Goal: Information Seeking & Learning: Learn about a topic

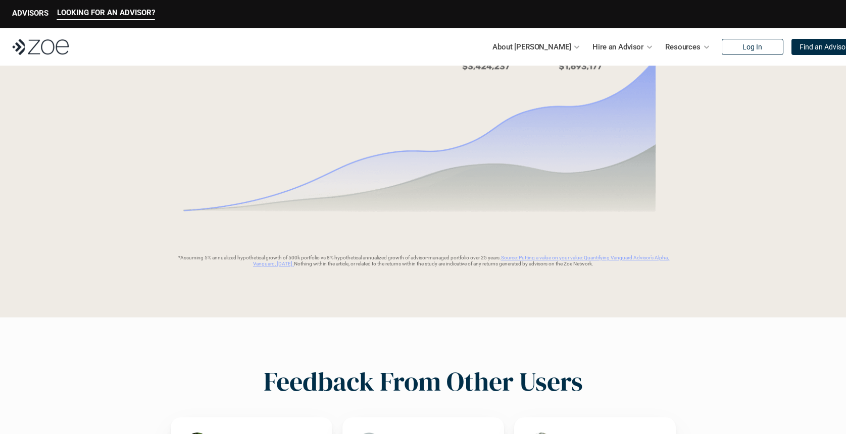
scroll to position [1454, 0]
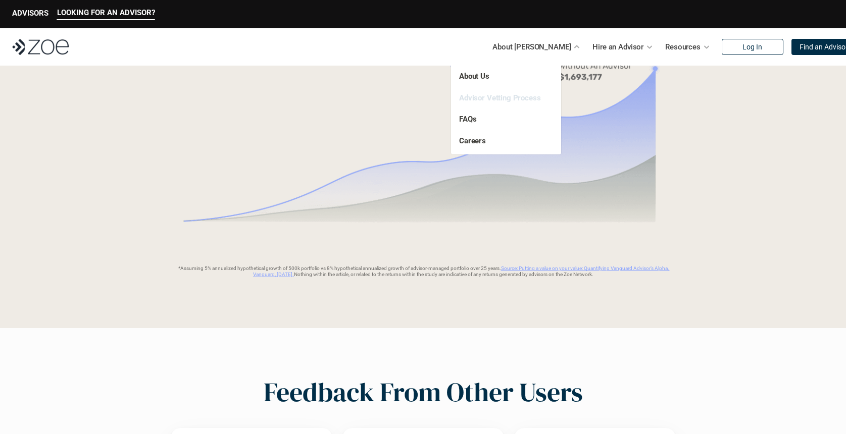
click at [499, 98] on link "Advisor Vetting Process" at bounding box center [500, 97] width 82 height 9
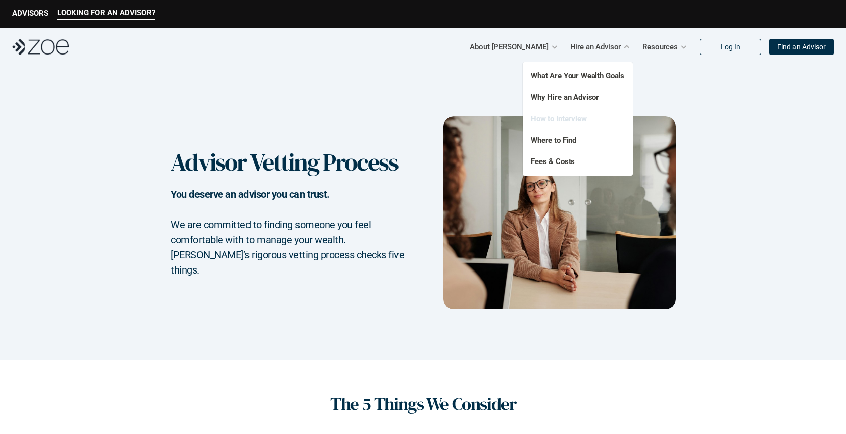
click at [577, 118] on link "How to Interview" at bounding box center [559, 118] width 56 height 9
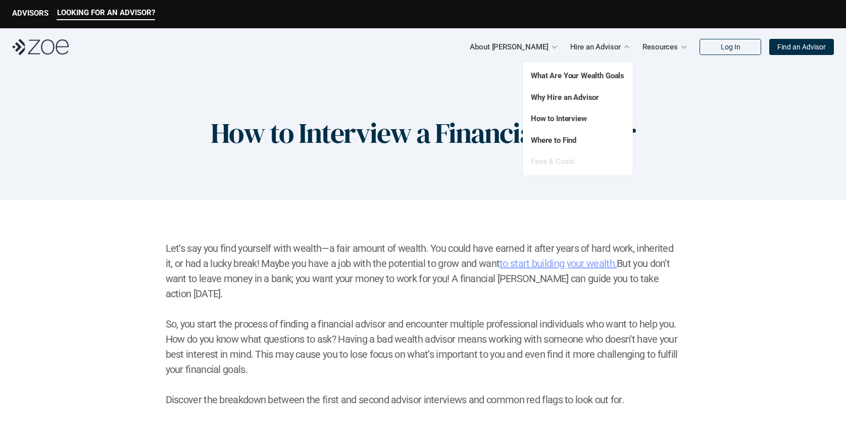
click at [556, 160] on link "Fees & Costs" at bounding box center [553, 161] width 44 height 9
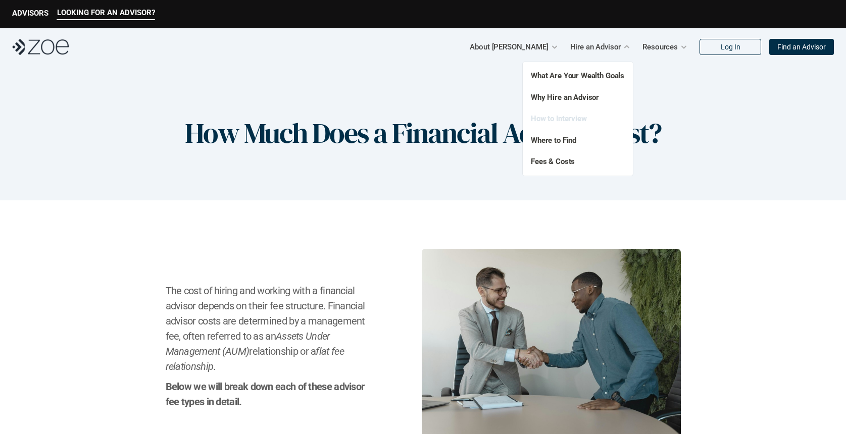
click at [562, 120] on link "How to Interview" at bounding box center [559, 118] width 56 height 9
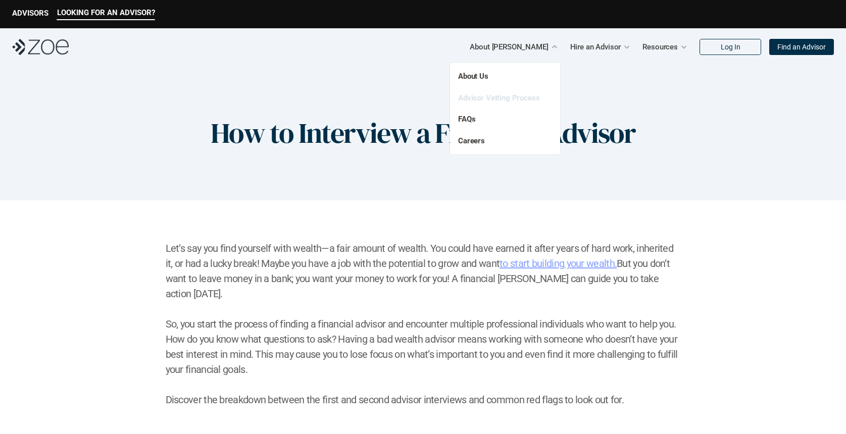
click at [480, 95] on link "Advisor Vetting Process" at bounding box center [499, 97] width 82 height 9
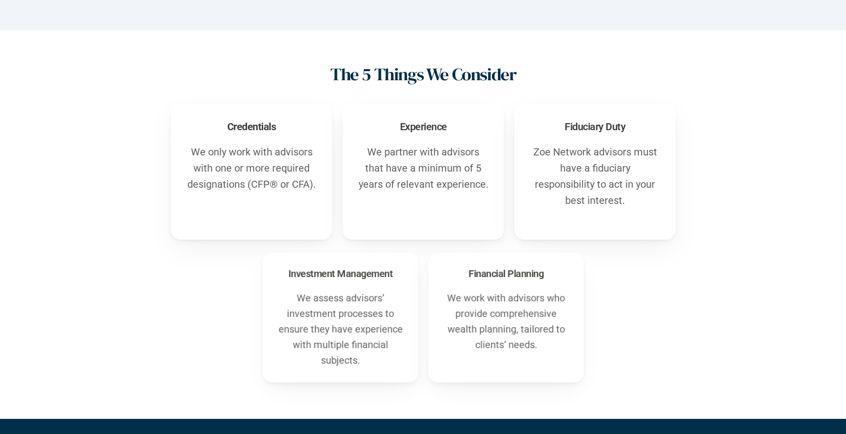
scroll to position [345, 0]
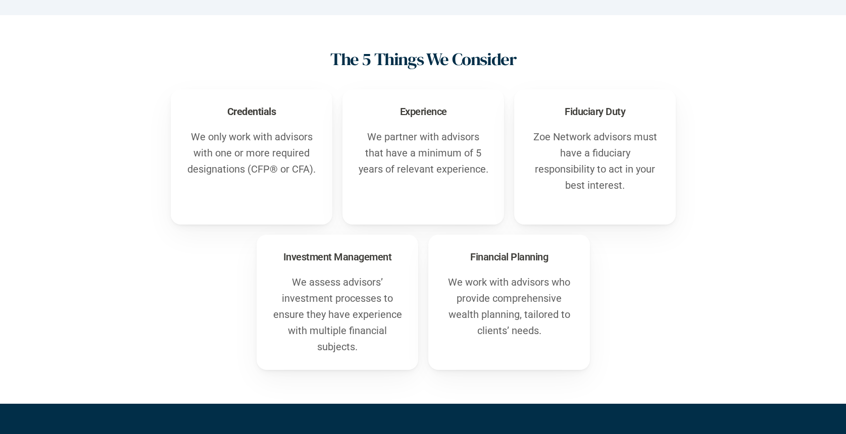
click at [269, 138] on p "We only work with advisors with one or more required designations (CFP® or CFA)." at bounding box center [251, 153] width 131 height 48
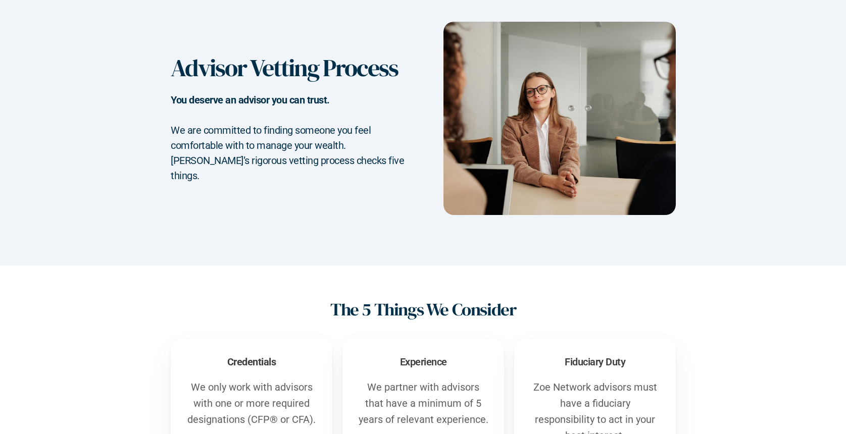
scroll to position [0, 0]
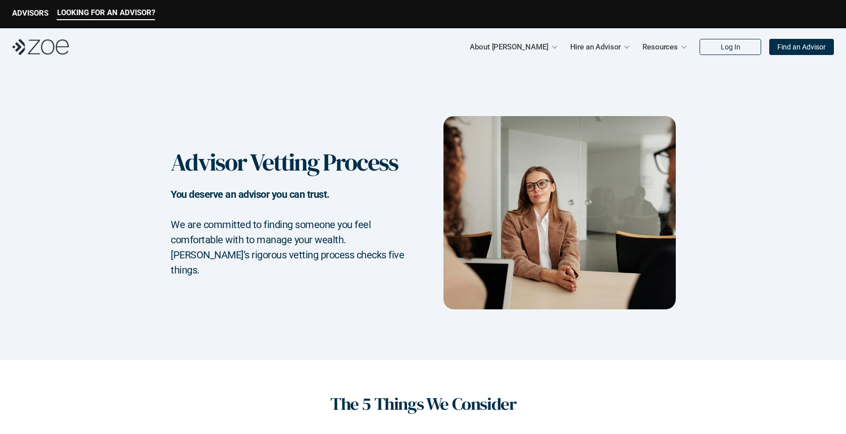
click at [805, 48] on p "Find an Advisor" at bounding box center [801, 47] width 48 height 9
click at [42, 15] on p "ADVISORS" at bounding box center [30, 13] width 36 height 9
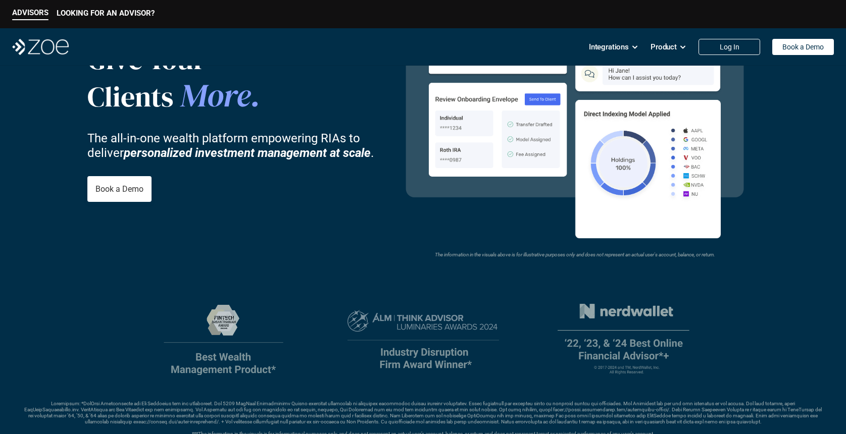
scroll to position [97, 0]
click at [123, 185] on p "Book a Demo" at bounding box center [119, 189] width 48 height 10
